Goal: Task Accomplishment & Management: Manage account settings

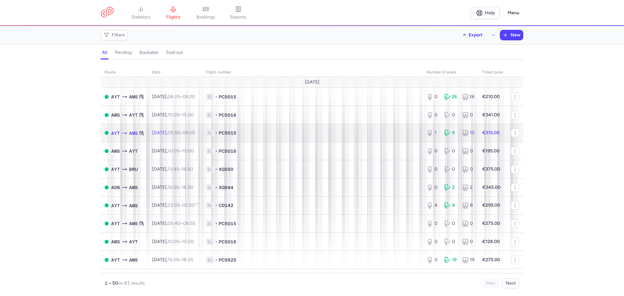
click at [202, 133] on td "[DATE] 05:50 – 09:05 +0" at bounding box center [175, 133] width 54 height 18
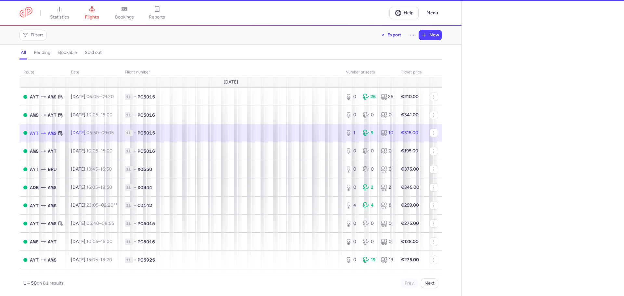
select select "hours"
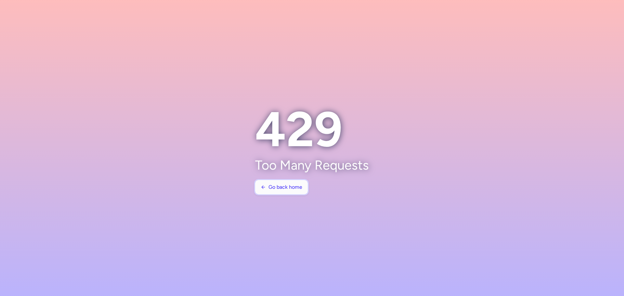
click at [278, 189] on span "Go back home" at bounding box center [285, 187] width 34 height 6
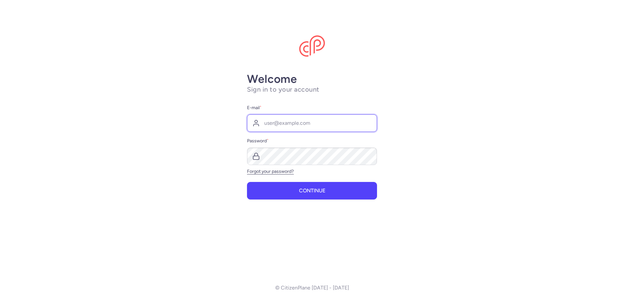
type input "info@prettigreizen.nl"
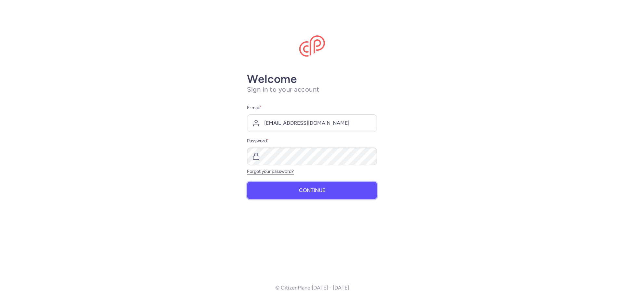
click at [305, 189] on span "Continue" at bounding box center [312, 191] width 26 height 6
